Goal: Task Accomplishment & Management: Complete application form

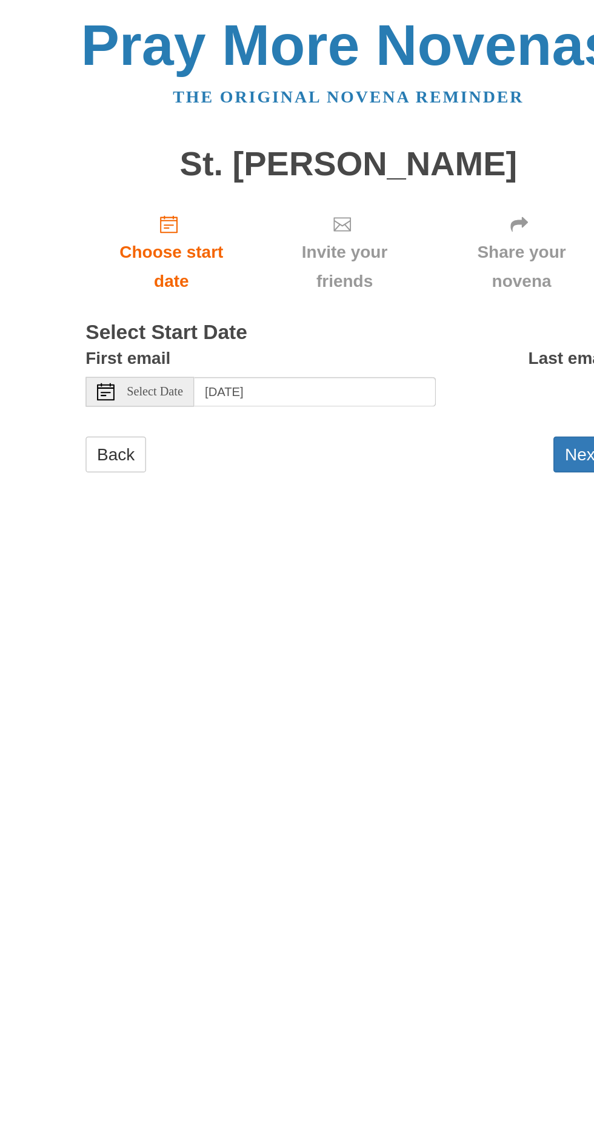
click at [171, 267] on span "Select Date" at bounding box center [163, 271] width 39 height 8
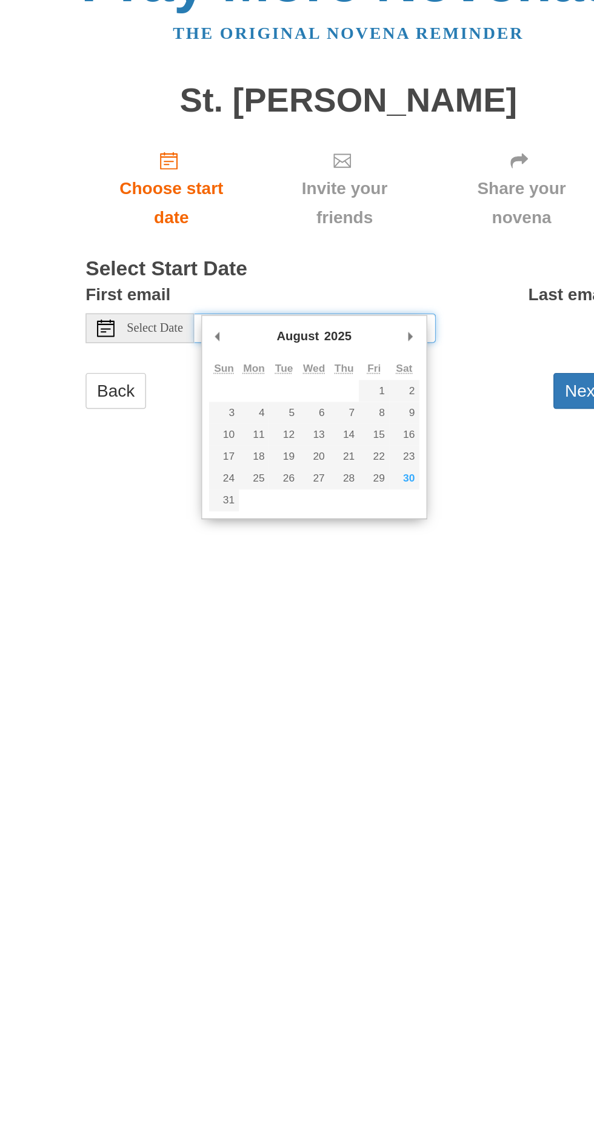
type input "Saturday, August 30th"
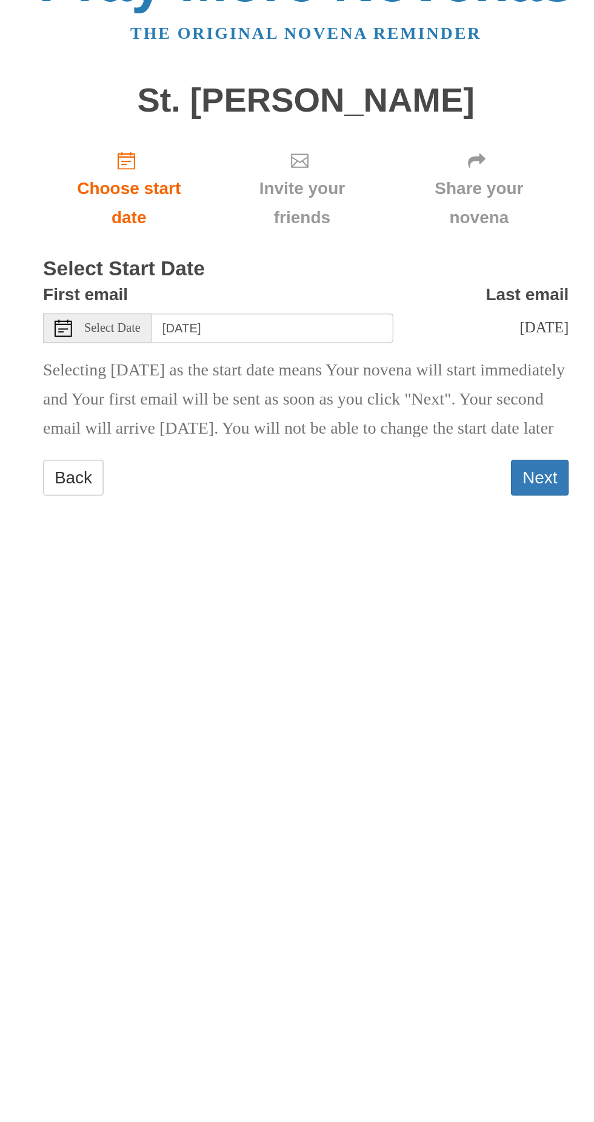
click at [463, 377] on button "Next" at bounding box center [459, 374] width 40 height 25
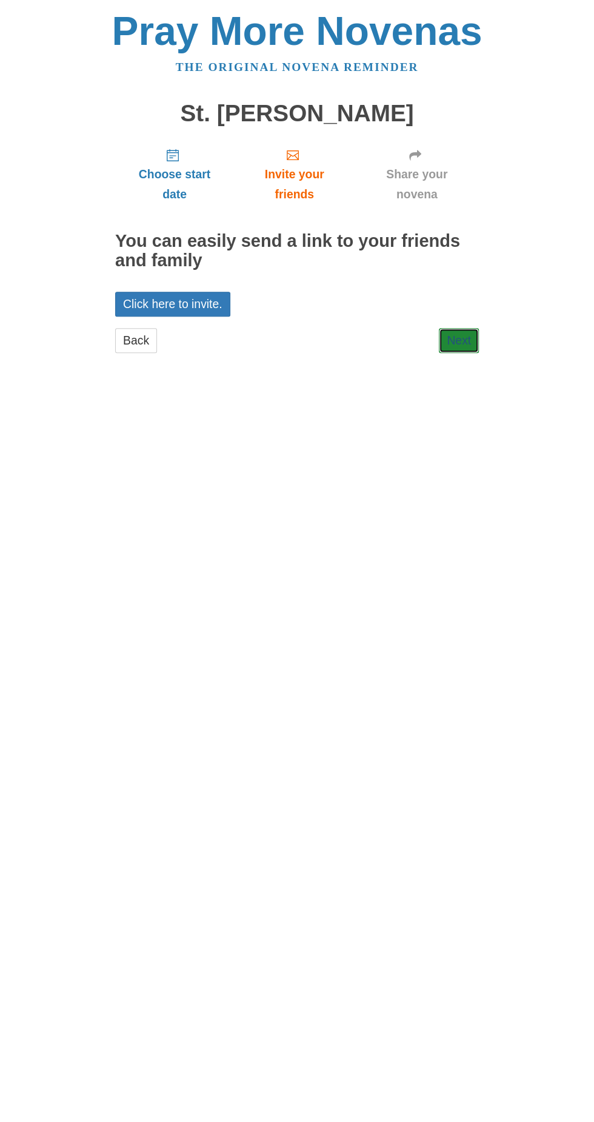
click at [457, 328] on link "Next" at bounding box center [459, 340] width 40 height 25
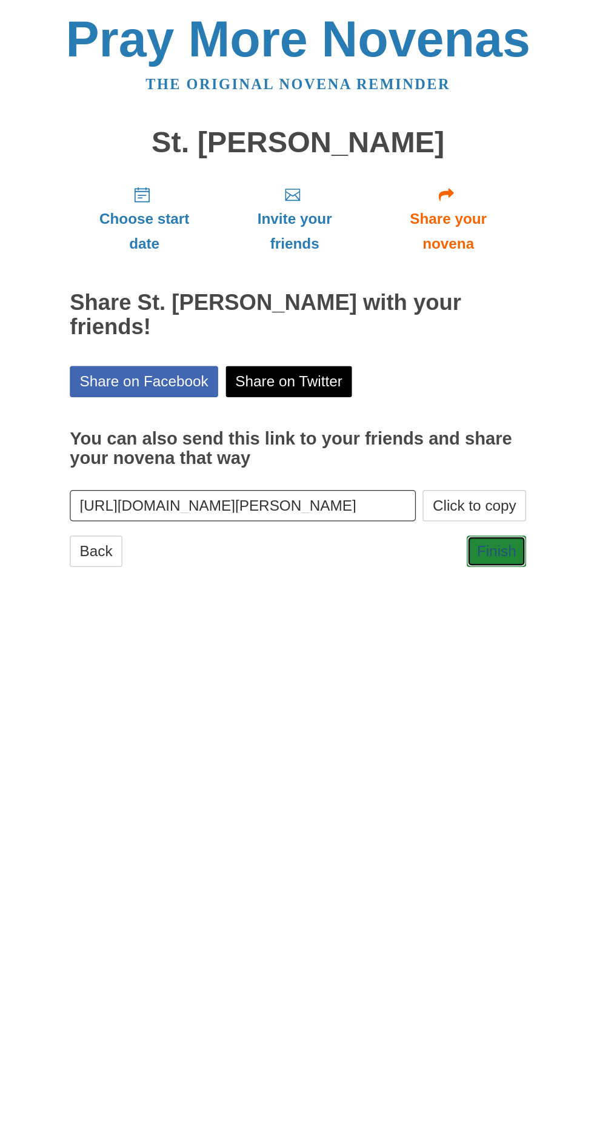
click at [469, 427] on link "Finish" at bounding box center [455, 439] width 47 height 25
